Goal: Task Accomplishment & Management: Manage account settings

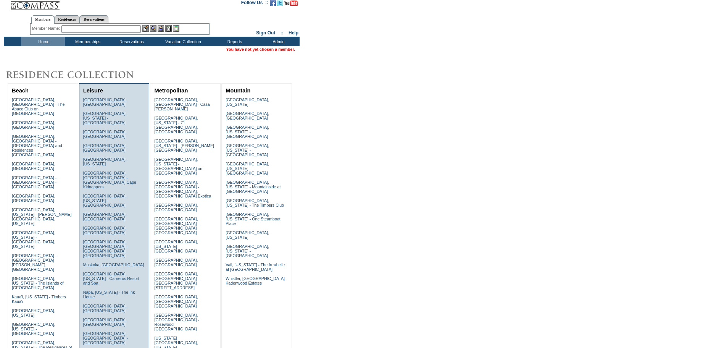
scroll to position [38, 0]
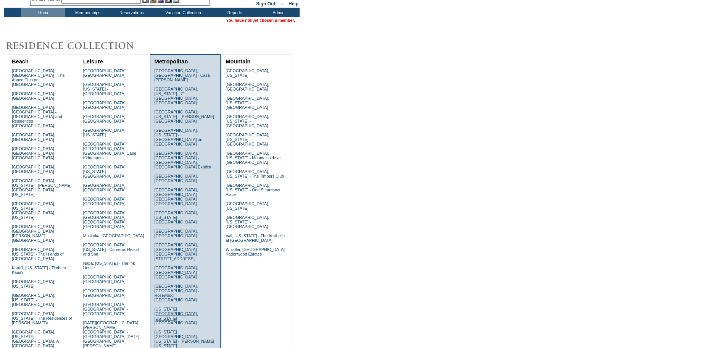
click at [174, 307] on link "[US_STATE][GEOGRAPHIC_DATA], [US_STATE][GEOGRAPHIC_DATA]" at bounding box center [176, 316] width 44 height 18
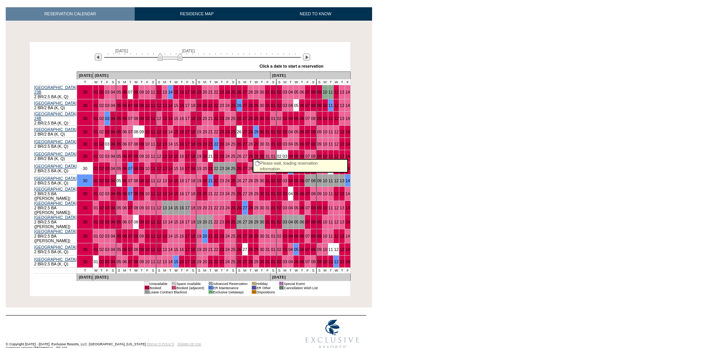
scroll to position [113, 0]
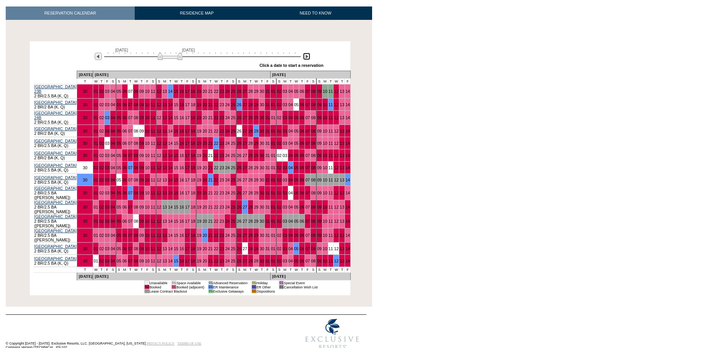
click at [306, 58] on img at bounding box center [306, 56] width 7 height 7
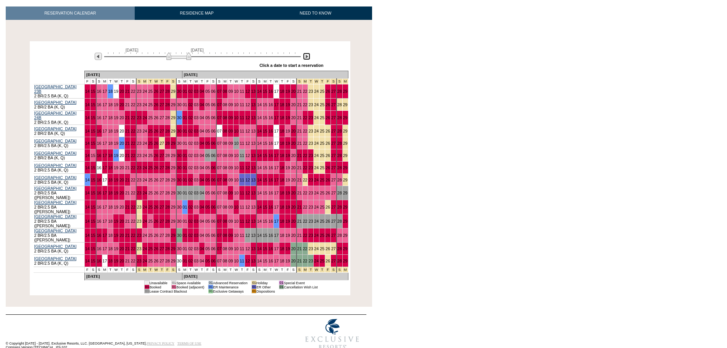
click at [189, 58] on img at bounding box center [178, 56] width 25 height 8
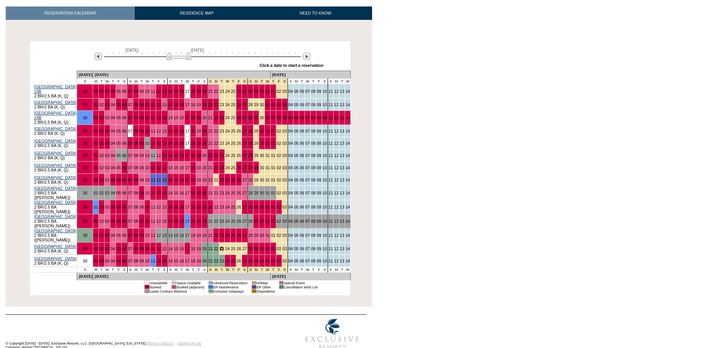
click at [224, 246] on link "23" at bounding box center [222, 248] width 5 height 5
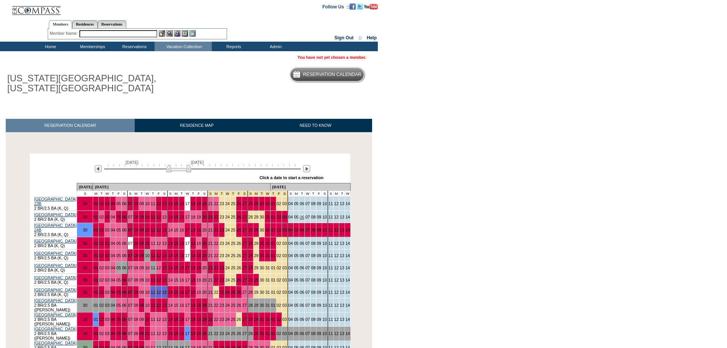
scroll to position [0, 0]
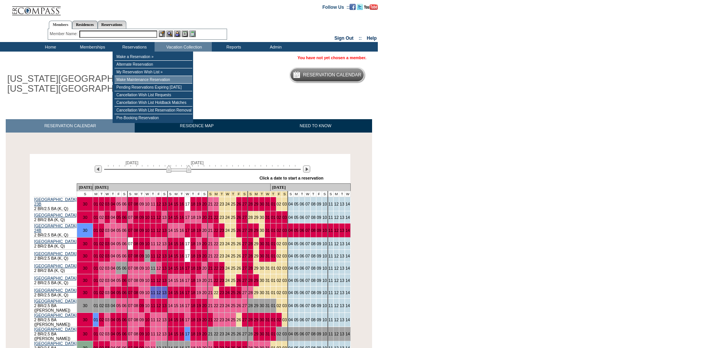
click at [137, 80] on td "Make Maintenance Reservation" at bounding box center [154, 80] width 78 height 8
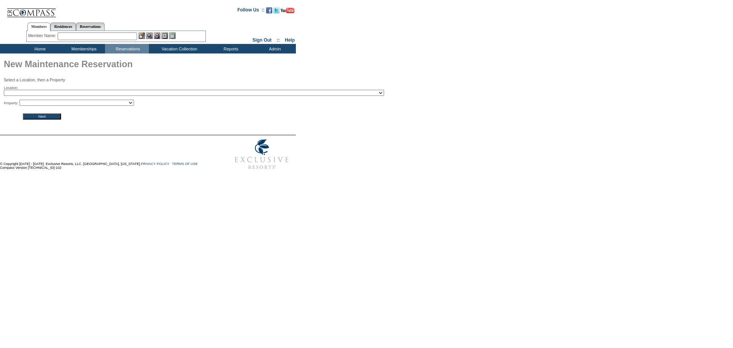
click at [199, 92] on select "2024 The Founders Cup - Eden Club Founders Cup 2025 [US_STATE] [GEOGRAPHIC_DATA…" at bounding box center [194, 93] width 380 height 6
select select "28"
click at [4, 90] on select "2024 The Founders Cup - Eden Club Founders Cup 2025 Kentucky Derby - 2025 Kentu…" at bounding box center [194, 93] width 380 height 6
click at [69, 103] on select "Park Avenue Place - 28B Park Avenue Place - 25A Park Avenue Place - 25B Park Av…" at bounding box center [76, 103] width 115 height 6
select select "526"
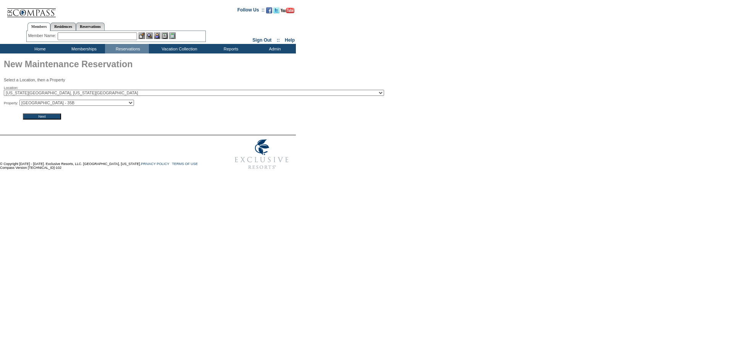
click at [22, 101] on select "Park Avenue Place - 28B Park Avenue Place - 25A Park Avenue Place - 25B Park Av…" at bounding box center [76, 103] width 115 height 6
click at [48, 118] on input "Next" at bounding box center [42, 116] width 38 height 6
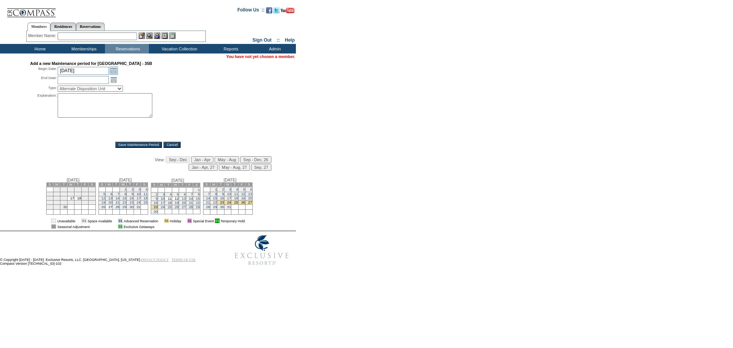
click at [114, 71] on link "Open the calendar popup." at bounding box center [114, 70] width 8 height 8
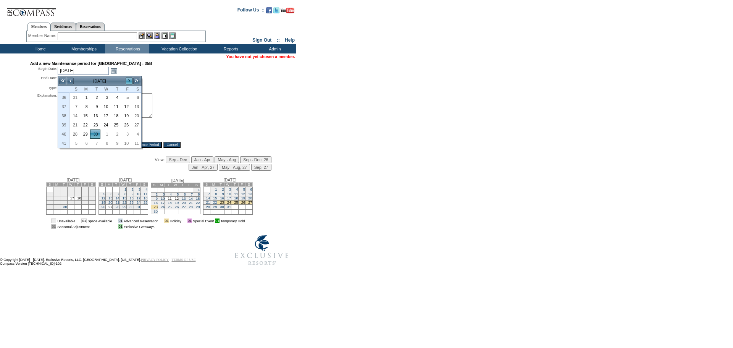
click at [128, 81] on link ">" at bounding box center [129, 81] width 8 height 8
click at [73, 125] on link "21" at bounding box center [75, 125] width 10 height 8
type input "2025-12-21"
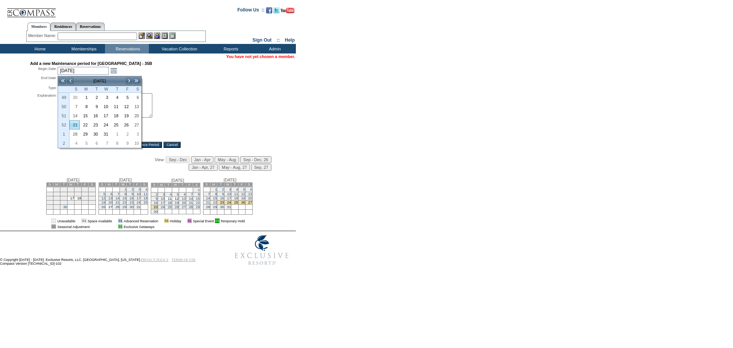
type input "2025-12-22"
type input "12/21/2025"
type input "12/22/2025"
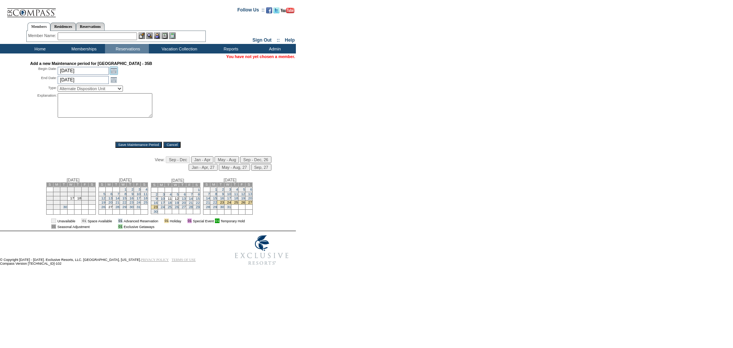
click at [112, 72] on link "Open the calendar popup." at bounding box center [114, 70] width 8 height 8
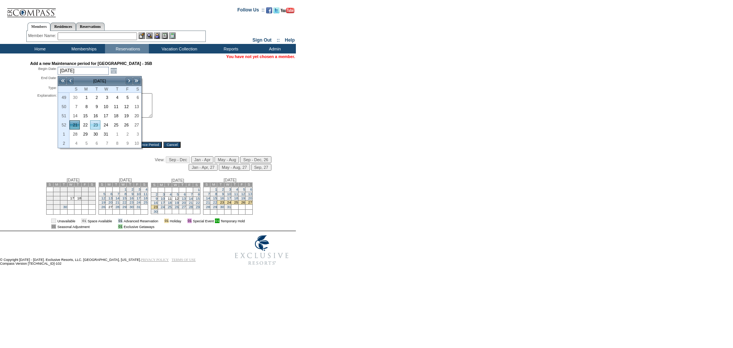
click at [95, 124] on link "23" at bounding box center [95, 125] width 10 height 8
type input "2025-12-23"
type input "2025-12-24"
type input "12/23/2025"
type input "12/24/2025"
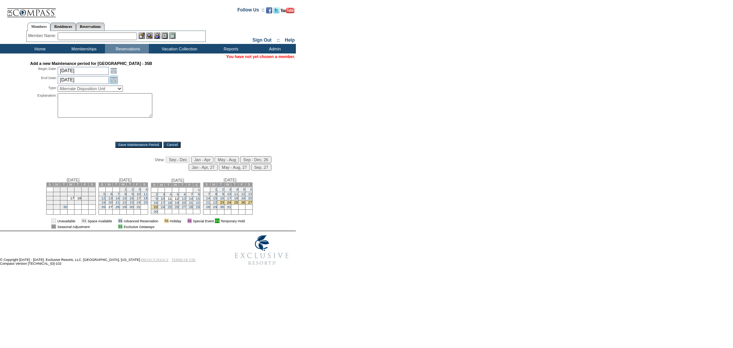
click at [113, 80] on link "Open the calendar popup." at bounding box center [114, 80] width 8 height 8
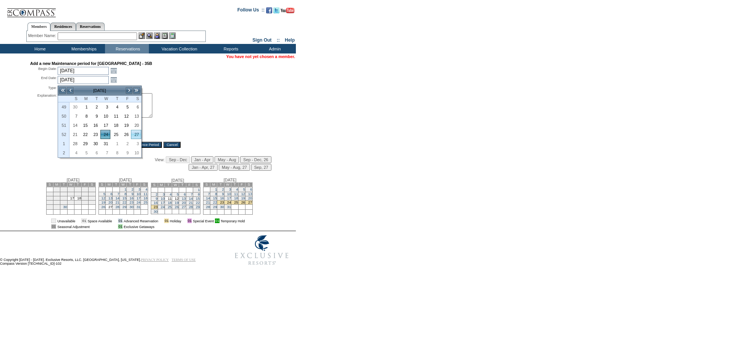
click at [133, 134] on link "27" at bounding box center [136, 134] width 10 height 8
type input "2025-12-27"
type input "12/27/2025"
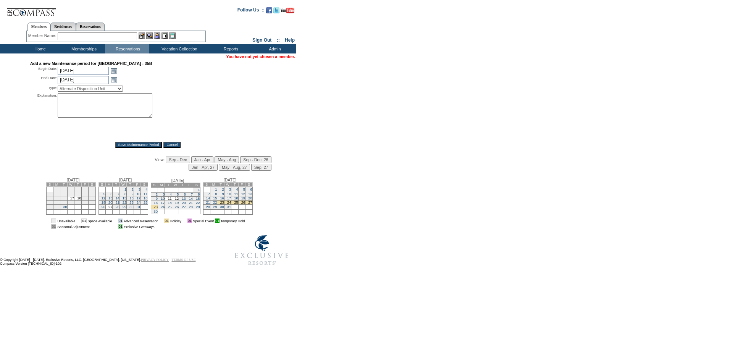
click at [116, 88] on select "Alternate Disposition Unit Business Hold Disposition Exclusive Alliance Partner…" at bounding box center [90, 89] width 65 height 6
select select "PropMaintBusinessHold"
click at [58, 87] on select "Alternate Disposition Unit Business Hold Disposition Exclusive Alliance Partner…" at bounding box center [90, 89] width 65 height 6
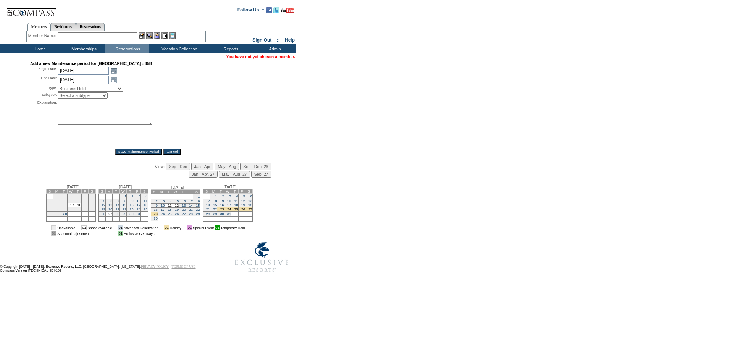
click at [96, 98] on select "Select a subtype Business Hold Pending Prospect Hold" at bounding box center [83, 95] width 50 height 6
select select "PropMaintBusinessHold-BusinessHold"
click at [58, 94] on select "Select a subtype Business Hold Pending Prospect Hold" at bounding box center [83, 95] width 50 height 6
click at [84, 107] on textarea at bounding box center [105, 112] width 95 height 24
type textarea "per MD"
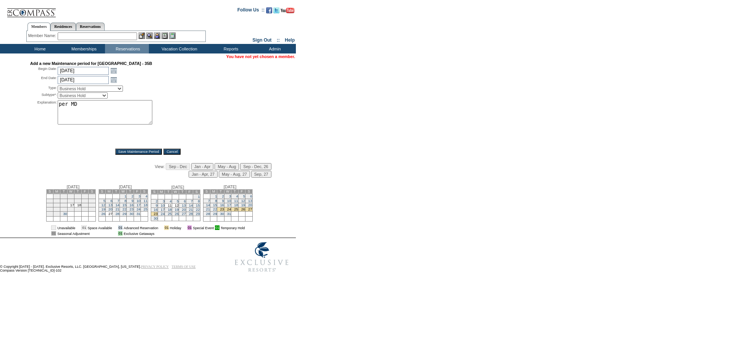
click at [124, 152] on input "Save Maintenance Period" at bounding box center [138, 152] width 47 height 6
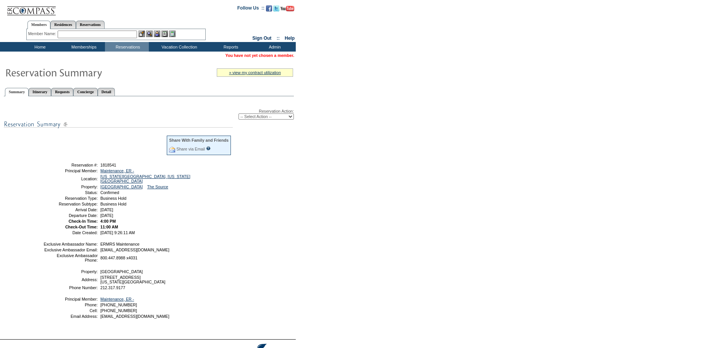
click at [249, 118] on select "-- Select Action -- Modify Reservation Dates Modify Reservation Cost Modify Occ…" at bounding box center [266, 116] width 55 height 6
select select "ChangeCost"
click at [239, 115] on select "-- Select Action -- Modify Reservation Dates Modify Reservation Cost Modify Occ…" at bounding box center [266, 116] width 55 height 6
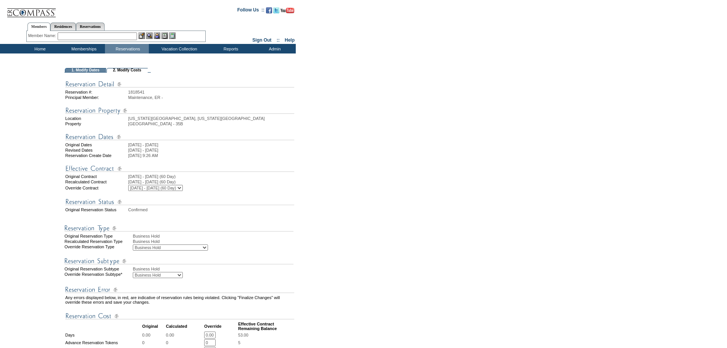
click at [177, 278] on select "Business Hold Pending Prospect Hold" at bounding box center [158, 275] width 50 height 6
select select "PropMaintBusinessHold-PendingProspHold"
click at [133, 278] on select "Business Hold Pending Prospect Hold" at bounding box center [158, 275] width 50 height 6
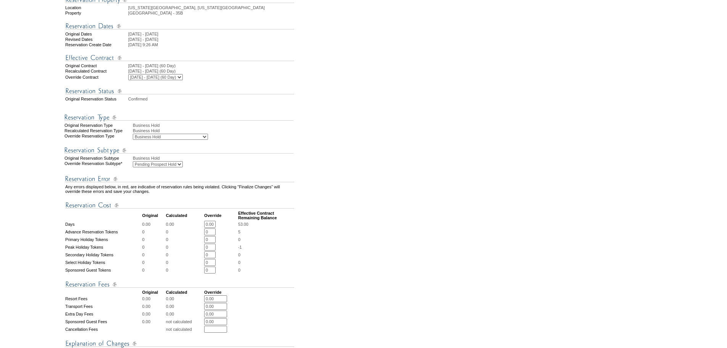
scroll to position [281, 0]
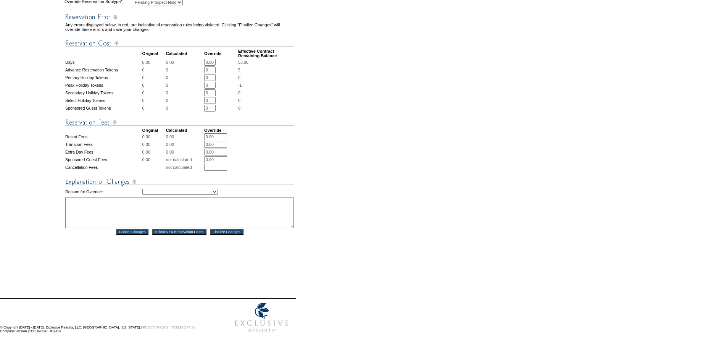
click at [218, 195] on select "Creating Continuous Stay Days Rebooked After Cancellation Editing Occupant Expe…" at bounding box center [180, 192] width 76 height 6
select select "1039"
click at [142, 195] on select "Creating Continuous Stay Days Rebooked After Cancellation Editing Occupant Expe…" at bounding box center [180, 192] width 76 height 6
click at [111, 216] on textarea at bounding box center [179, 212] width 229 height 31
drag, startPoint x: 142, startPoint y: 211, endPoint x: 54, endPoint y: 206, distance: 88.0
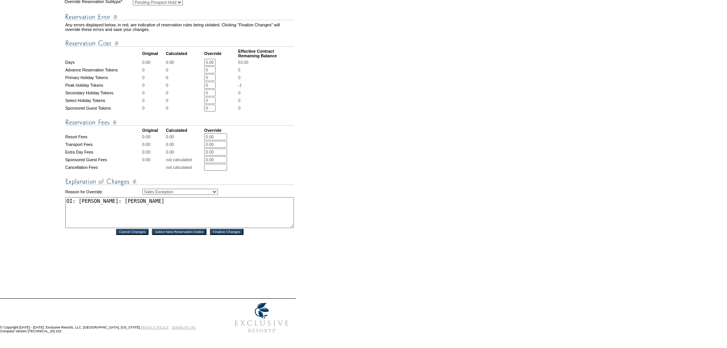
click at [54, 206] on tr "1. Modify Dates 2. Modify Costs Reservation #: 1818541 Principal Member: Mainte…" at bounding box center [148, 39] width 294 height 488
type textarea "OI: [PERSON_NAME]: [PERSON_NAME]"
click at [221, 235] on input "Finalize Changes" at bounding box center [227, 232] width 34 height 6
